Goal: Task Accomplishment & Management: Manage account settings

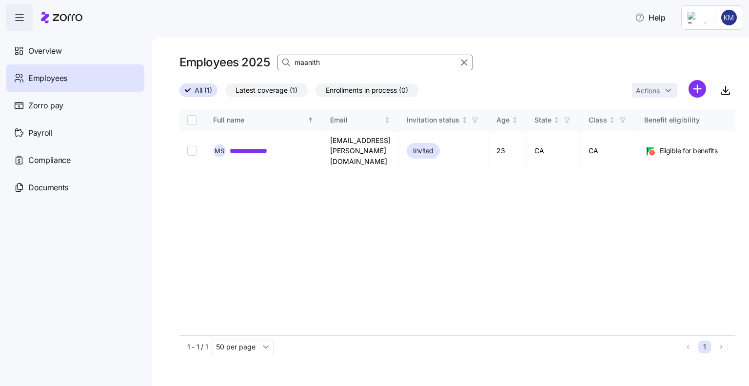
click at [279, 62] on div "maanith" at bounding box center [374, 63] width 195 height 16
type input "[PERSON_NAME]"
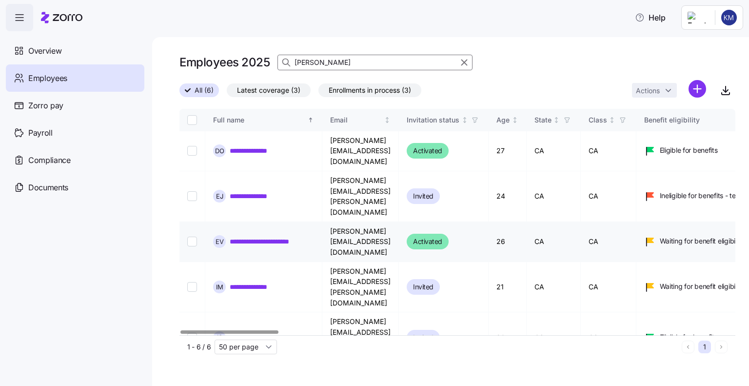
click at [195, 236] on input "Select record 3" at bounding box center [192, 241] width 10 height 10
checkbox input "true"
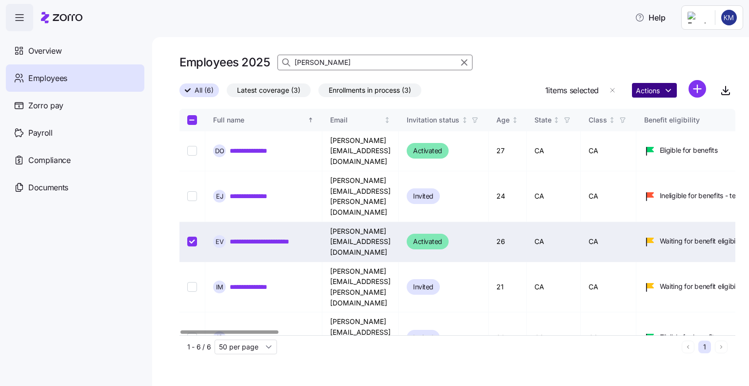
click at [641, 92] on html "**********" at bounding box center [374, 190] width 749 height 380
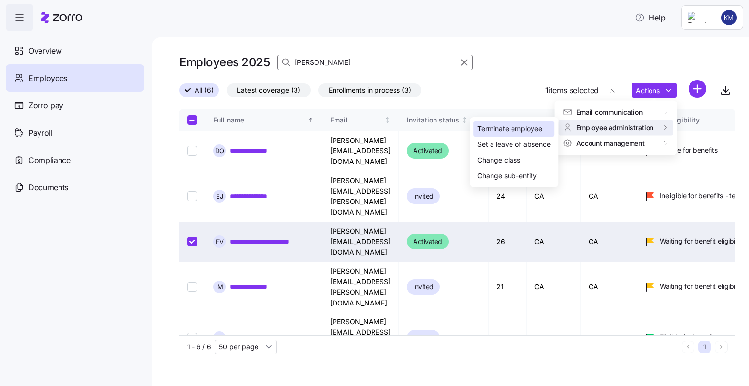
click at [514, 130] on div "Terminate employee" at bounding box center [509, 128] width 65 height 11
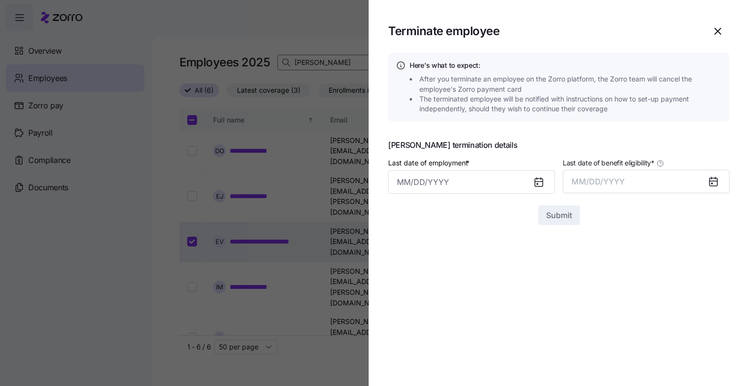
click at [538, 180] on icon at bounding box center [539, 182] width 8 height 8
click at [438, 185] on input "Last date of employment *" at bounding box center [471, 181] width 167 height 23
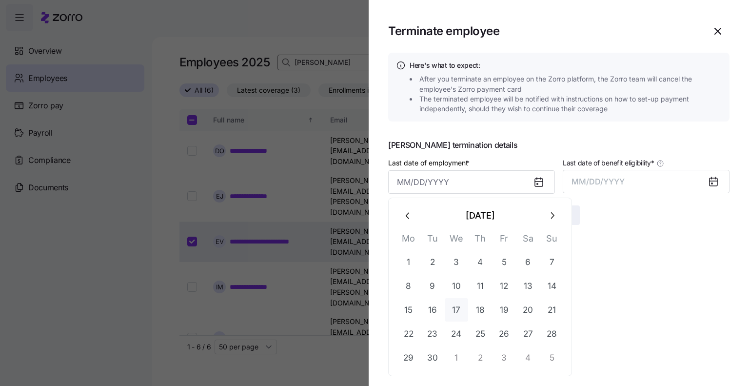
click at [453, 312] on button "17" at bounding box center [456, 309] width 23 height 23
type input "[DATE]"
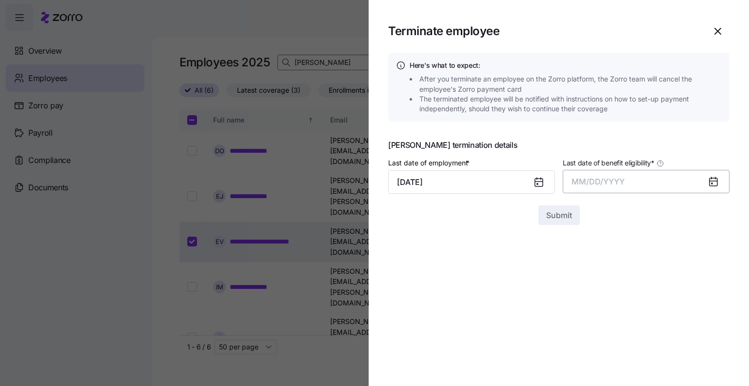
click at [595, 178] on span "MM/DD/YYYY" at bounding box center [597, 181] width 53 height 10
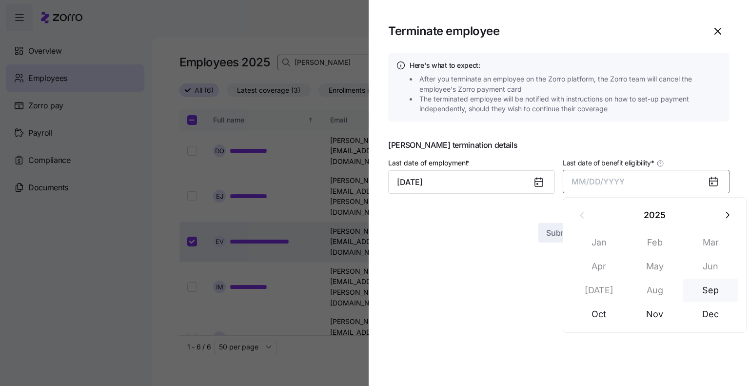
click at [704, 288] on button "Sep" at bounding box center [711, 289] width 56 height 23
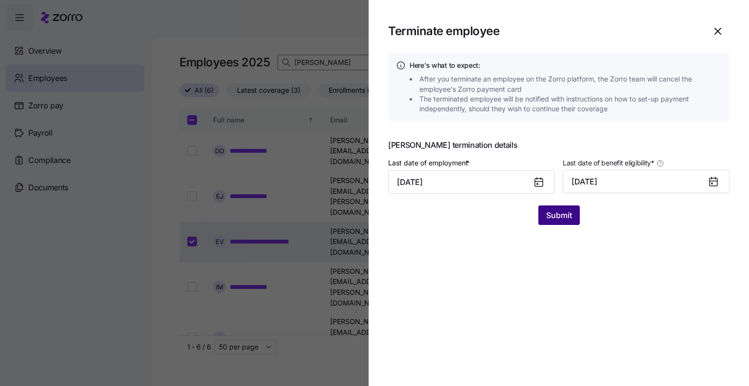
click at [568, 218] on span "Submit" at bounding box center [559, 215] width 26 height 12
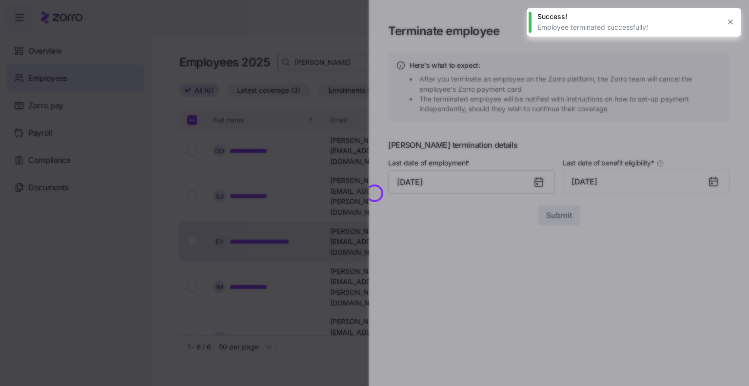
checkbox input "false"
